Goal: Information Seeking & Learning: Learn about a topic

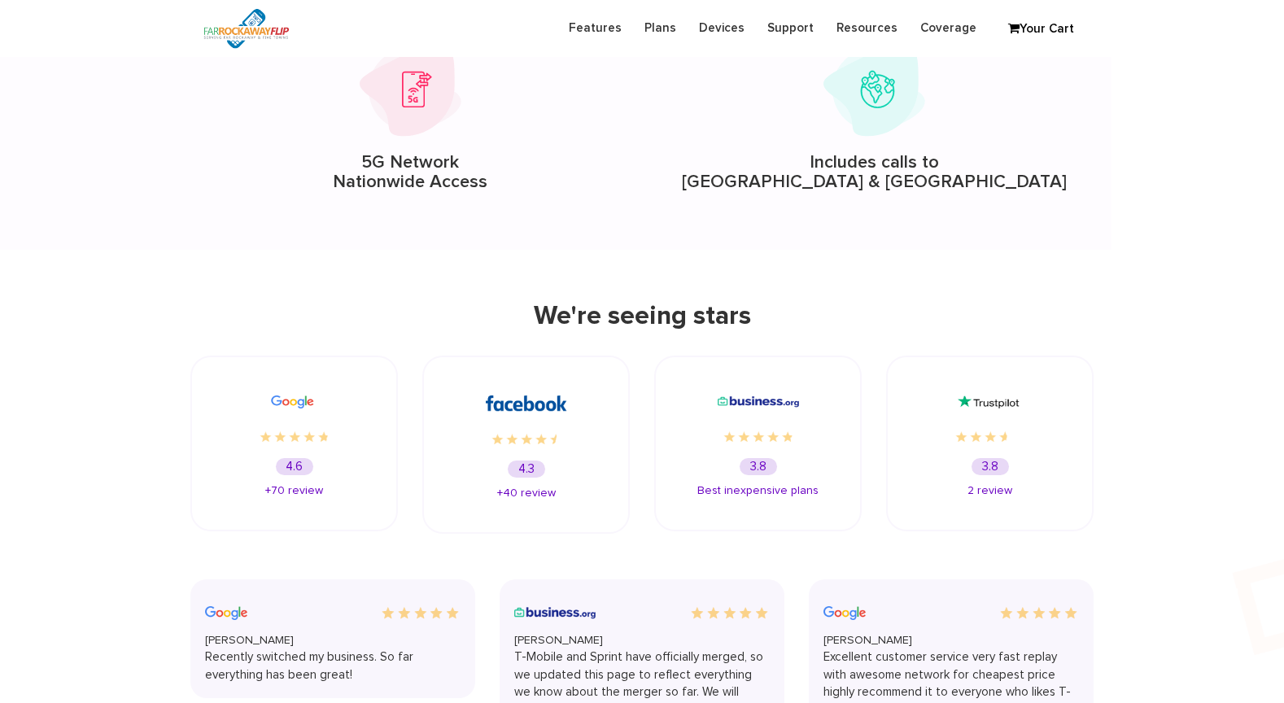
scroll to position [2243, 0]
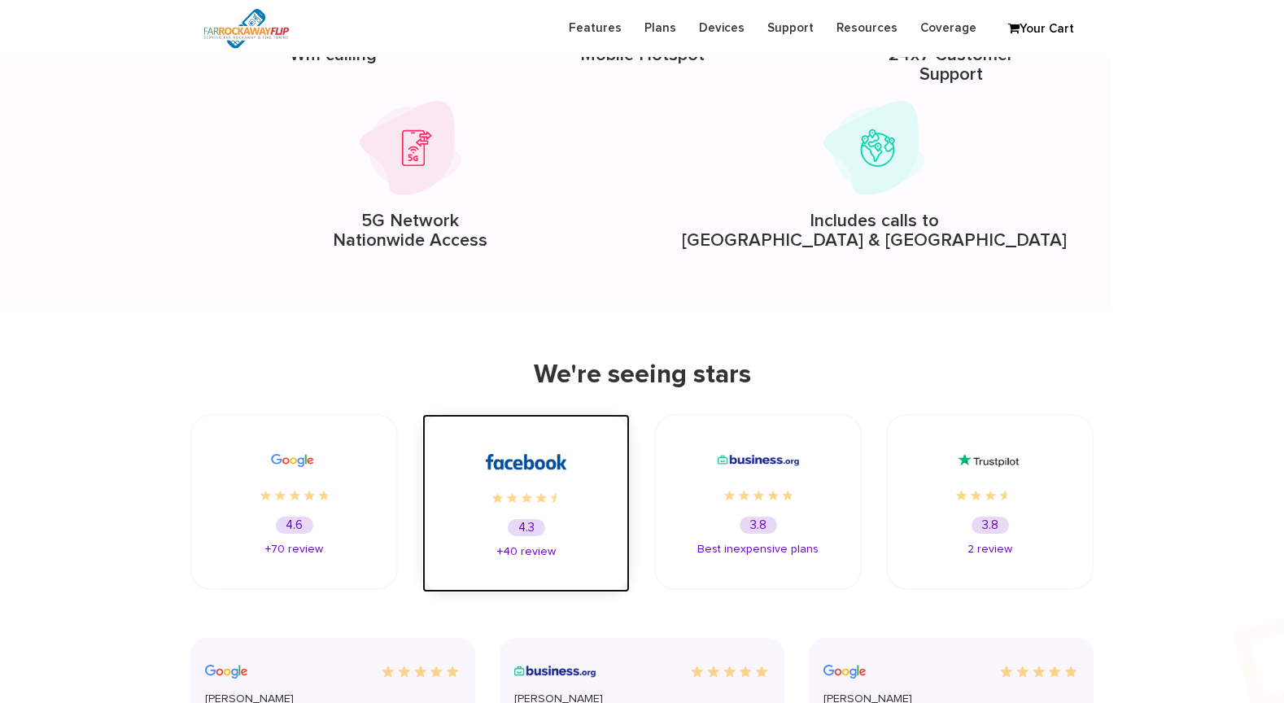
click at [561, 441] on div "4.3 +40 review" at bounding box center [525, 503] width 207 height 178
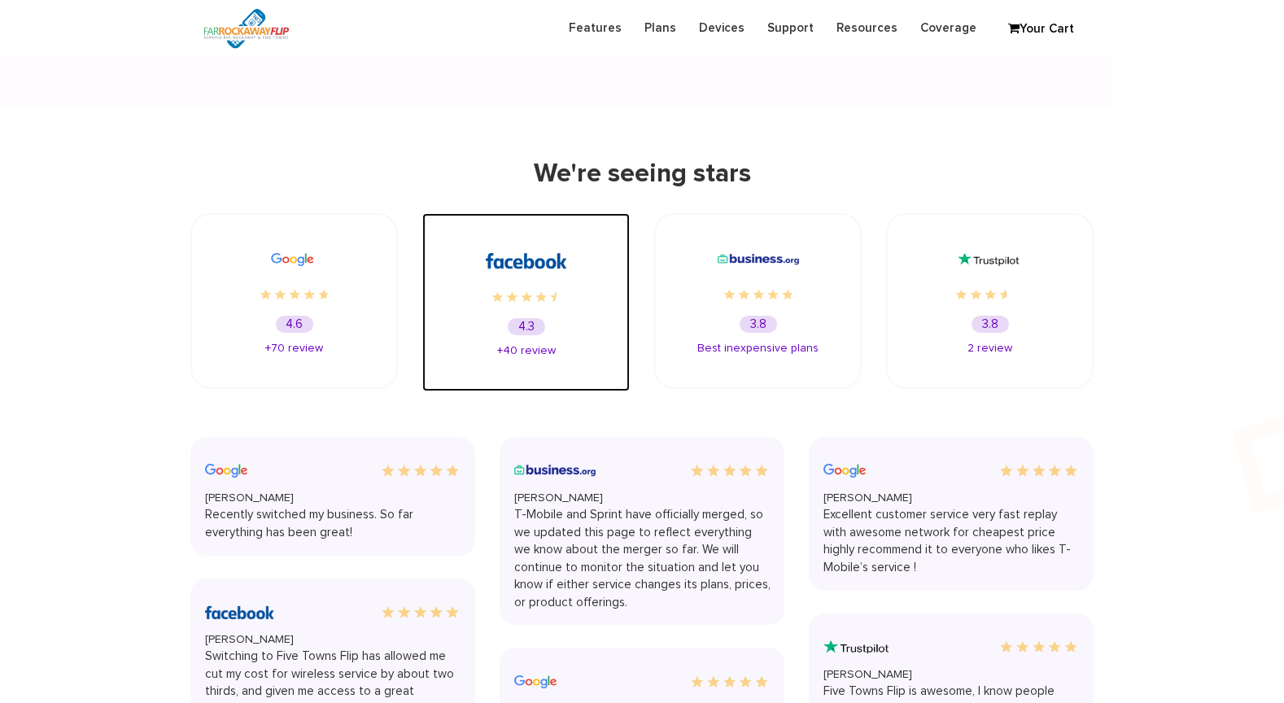
scroll to position [2451, 0]
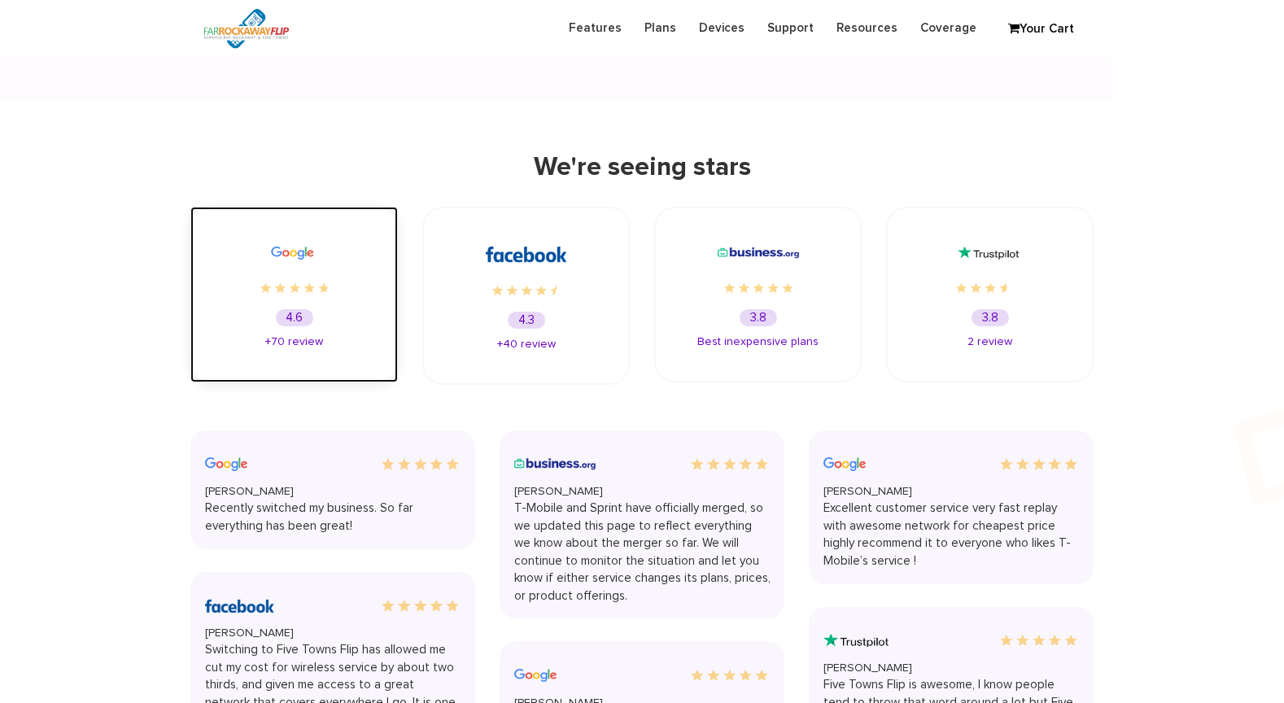
click at [292, 296] on div at bounding box center [294, 274] width 142 height 70
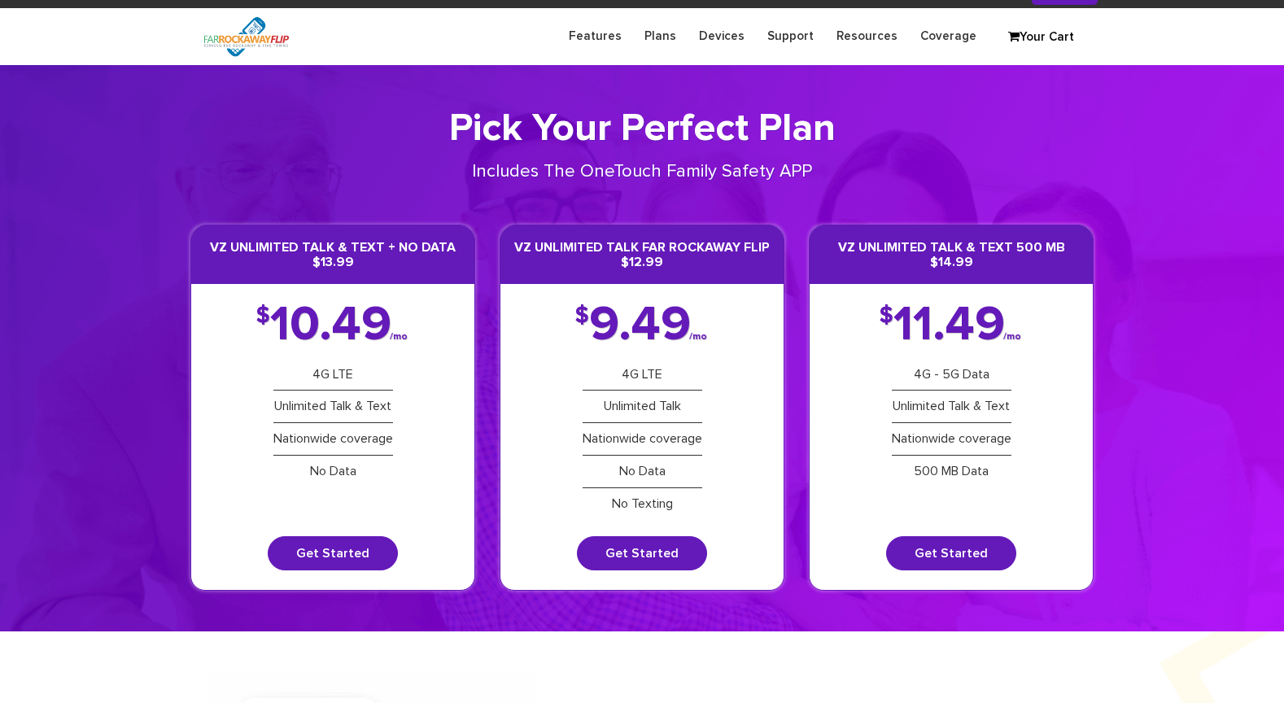
scroll to position [0, 0]
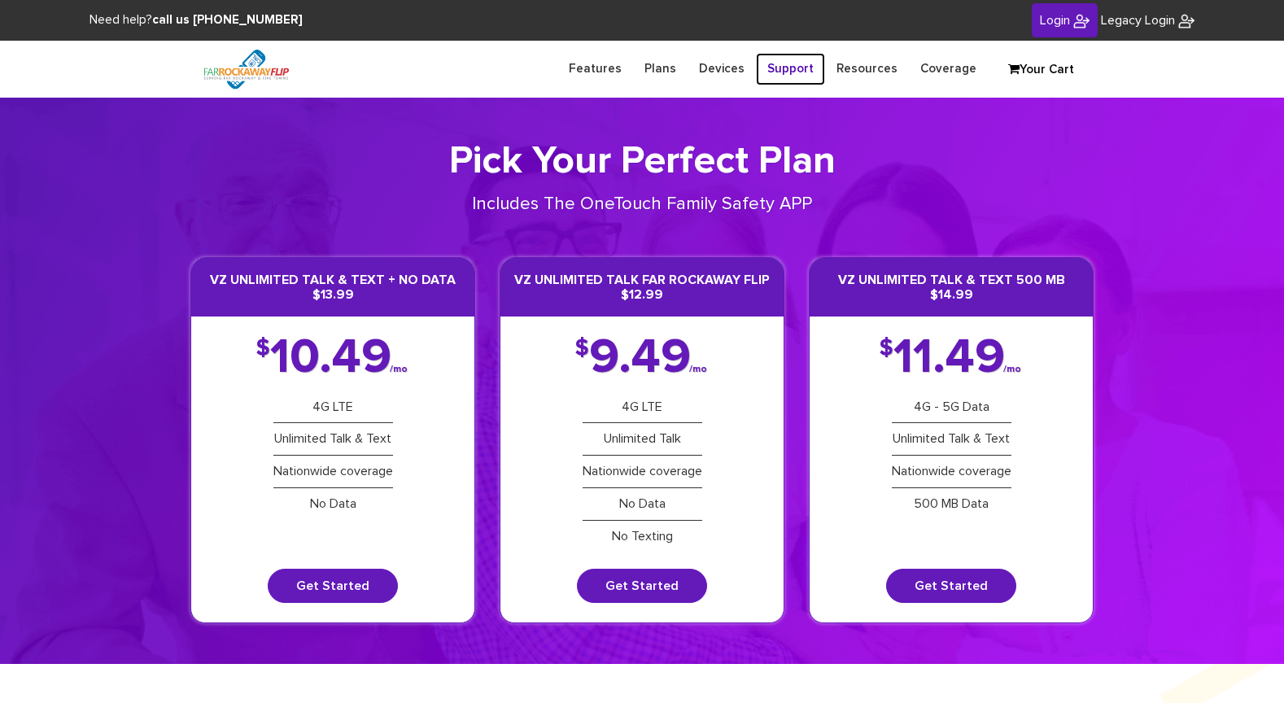
click at [790, 74] on link "Support" at bounding box center [790, 69] width 69 height 32
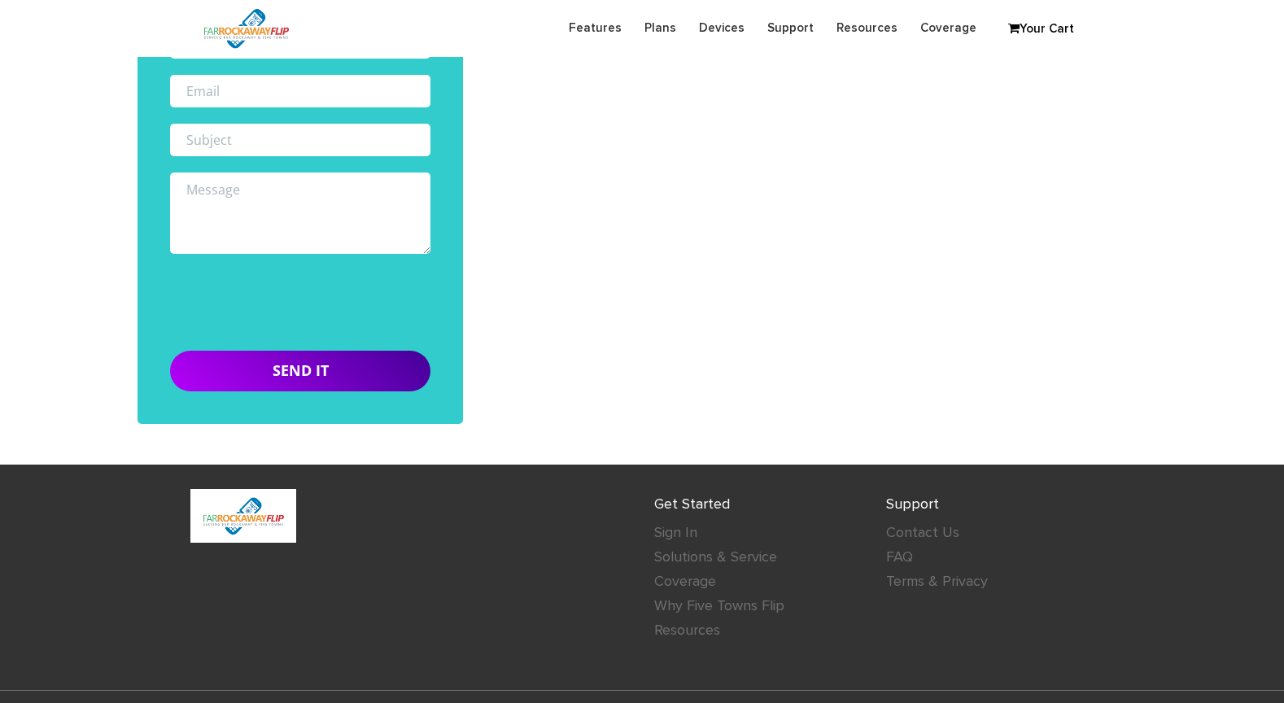
scroll to position [553, 0]
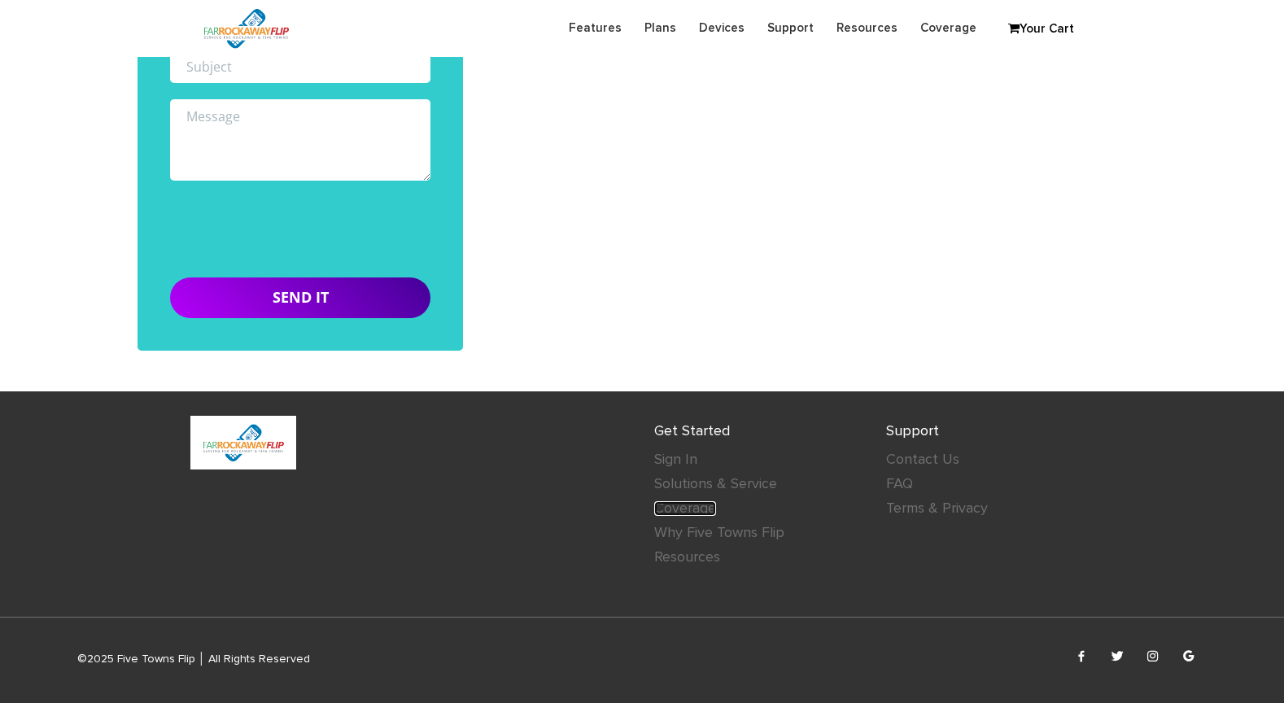
click at [699, 508] on link "Coverage" at bounding box center [685, 508] width 62 height 15
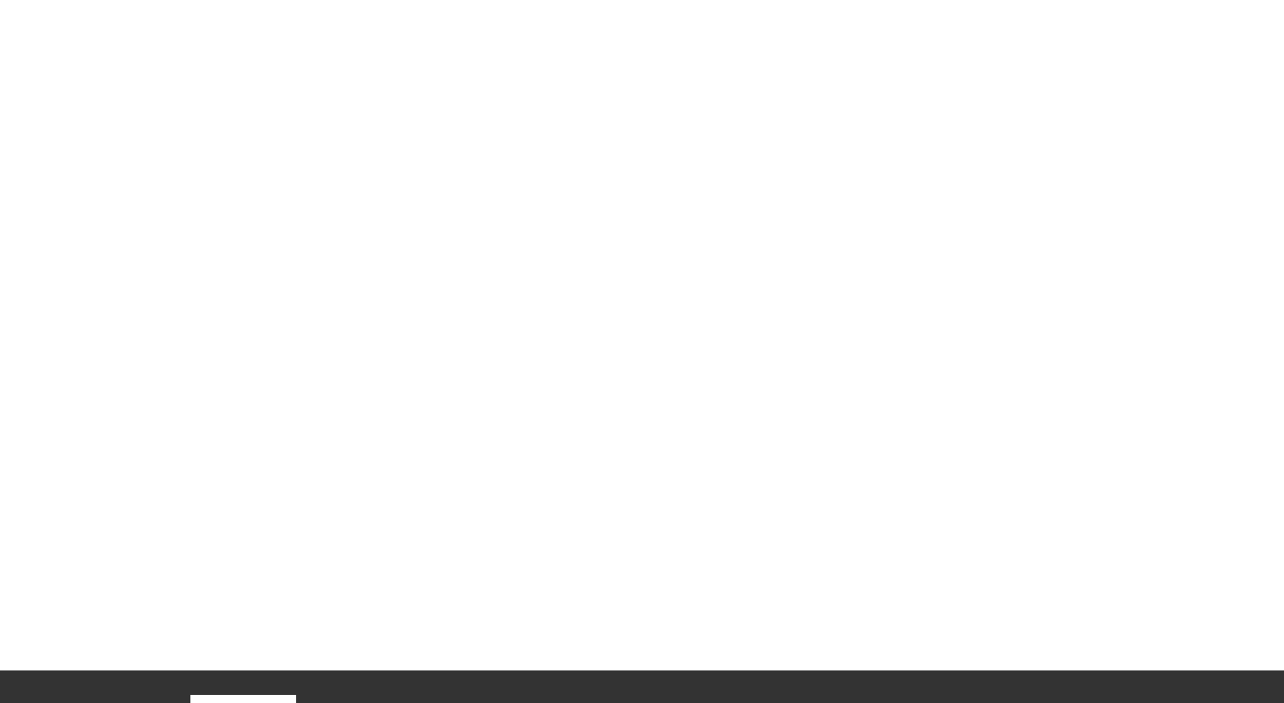
scroll to position [548, 0]
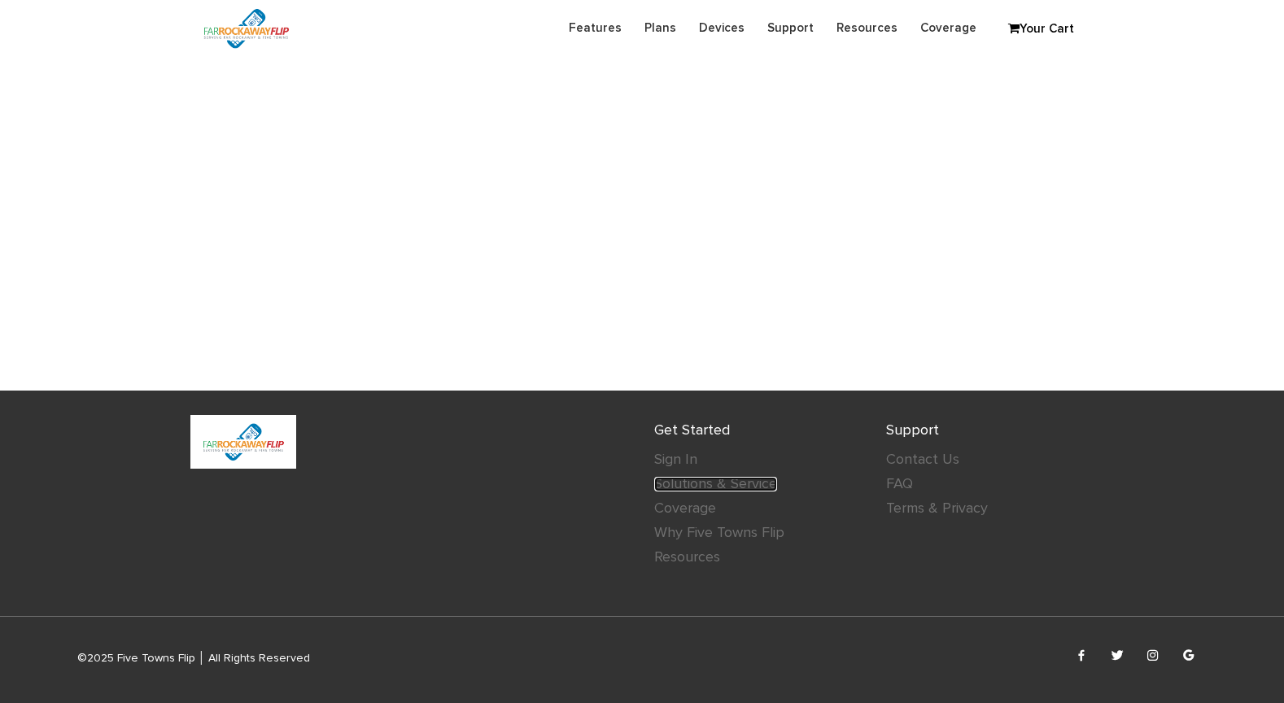
click at [693, 487] on link "Solutions & Service" at bounding box center [715, 484] width 123 height 15
